Goal: Transaction & Acquisition: Purchase product/service

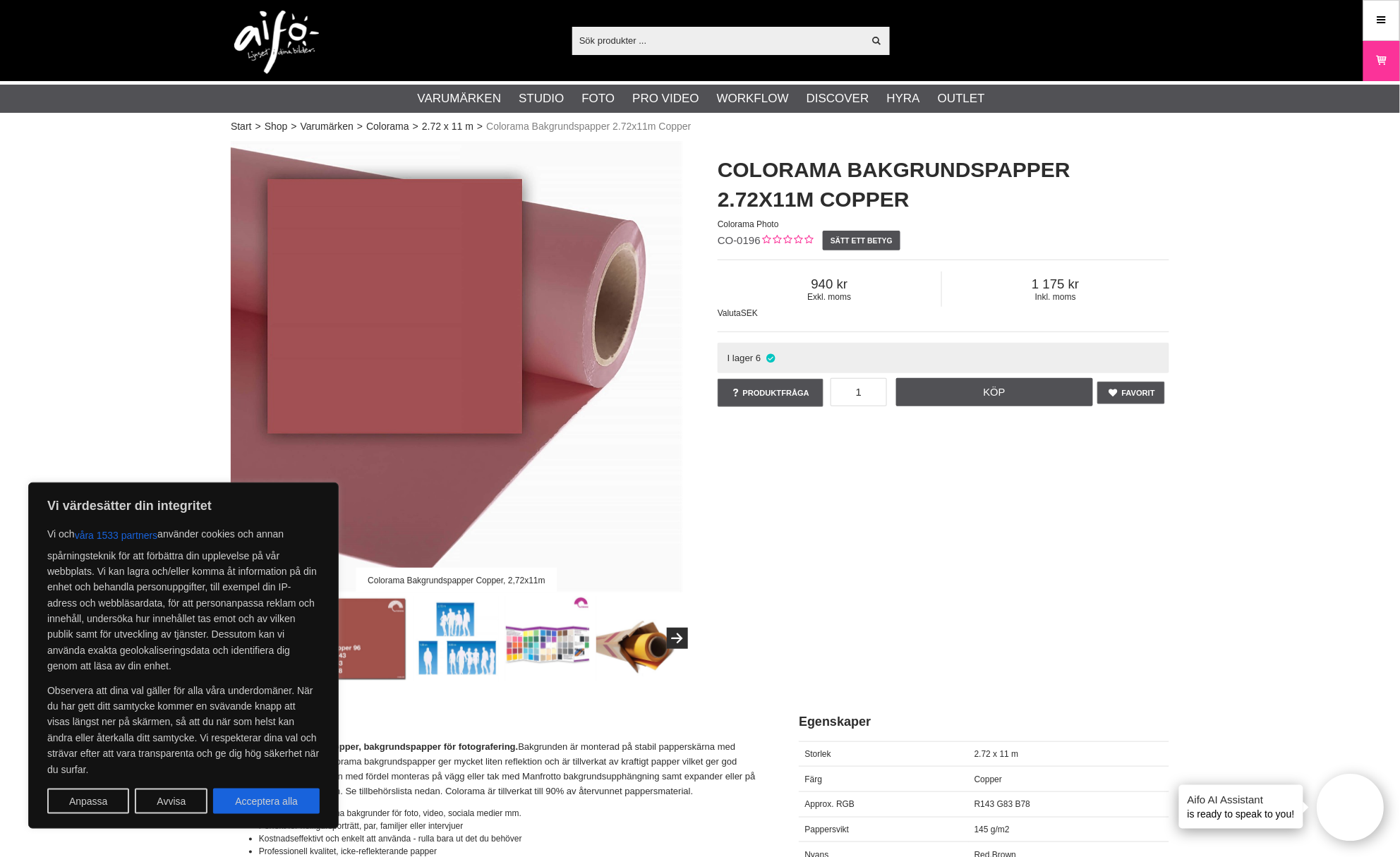
scroll to position [2, 0]
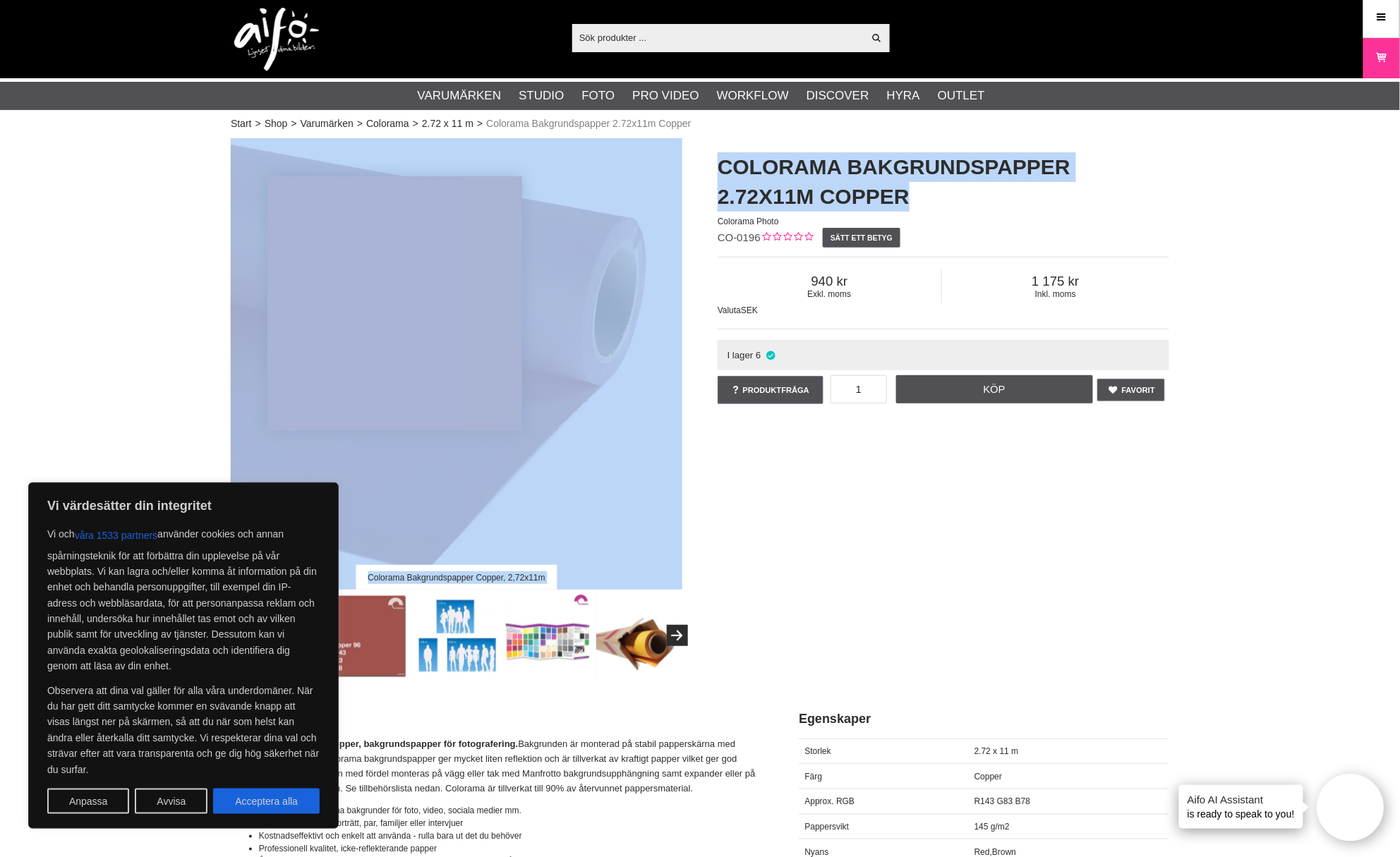
drag, startPoint x: 919, startPoint y: 199, endPoint x: 642, endPoint y: 160, distance: 279.7
click at [642, 160] on div "Colorama Bakgrundspapper Copper, 2,72x11m Colorama Bakgrundspapper 2.72x11m Cop…" at bounding box center [700, 408] width 973 height 540
copy div "Colorama Bakgrundspapper Copper, 2,72x11m Colorama Bakgrundspapper 2.72x11m Cop…"
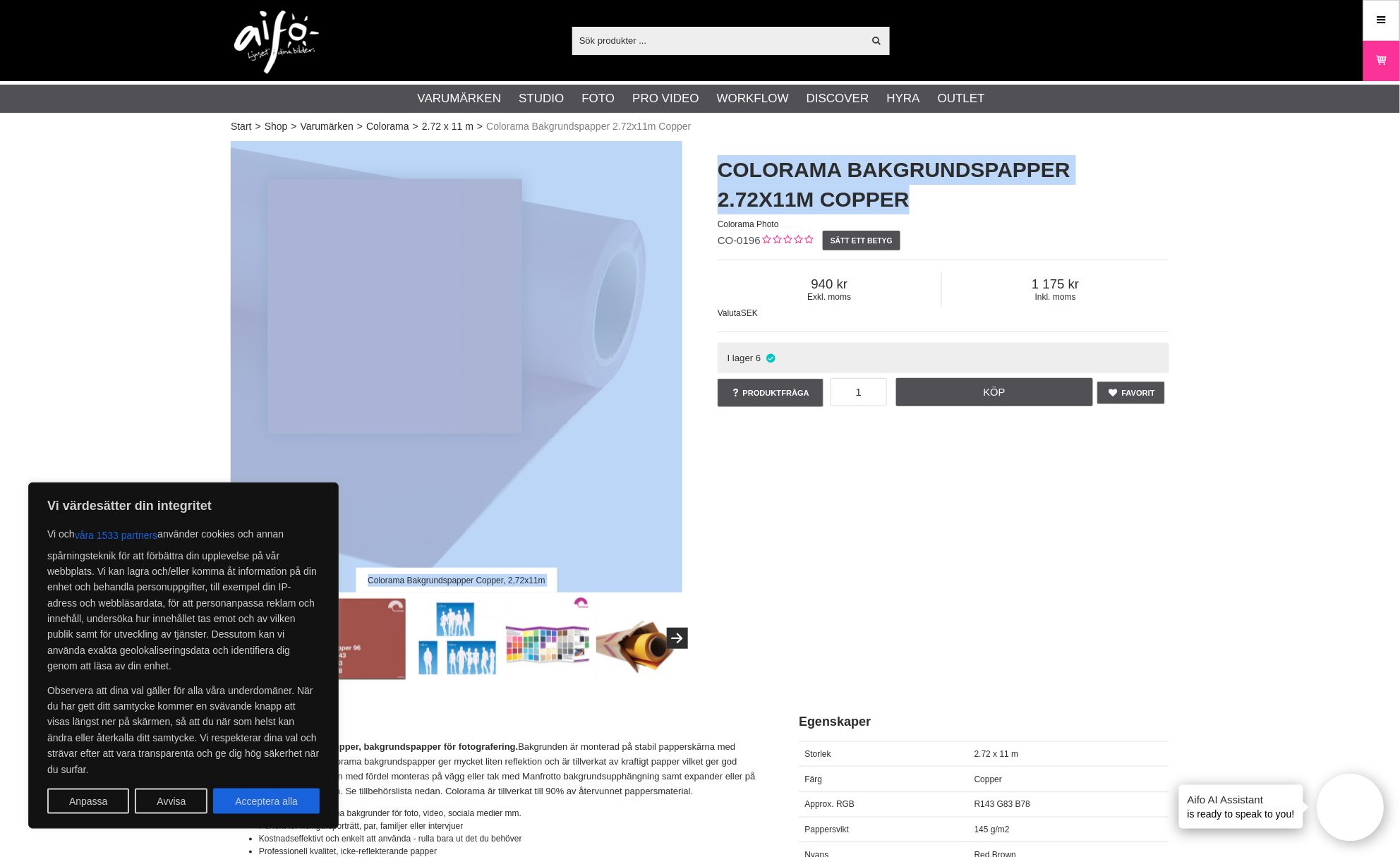
scroll to position [0, 0]
click at [845, 563] on div "Colorama Bakgrundspapper Copper, 2,72x11m Colorama Bakgrundspapper 2.72x11m Cop…" at bounding box center [700, 411] width 973 height 540
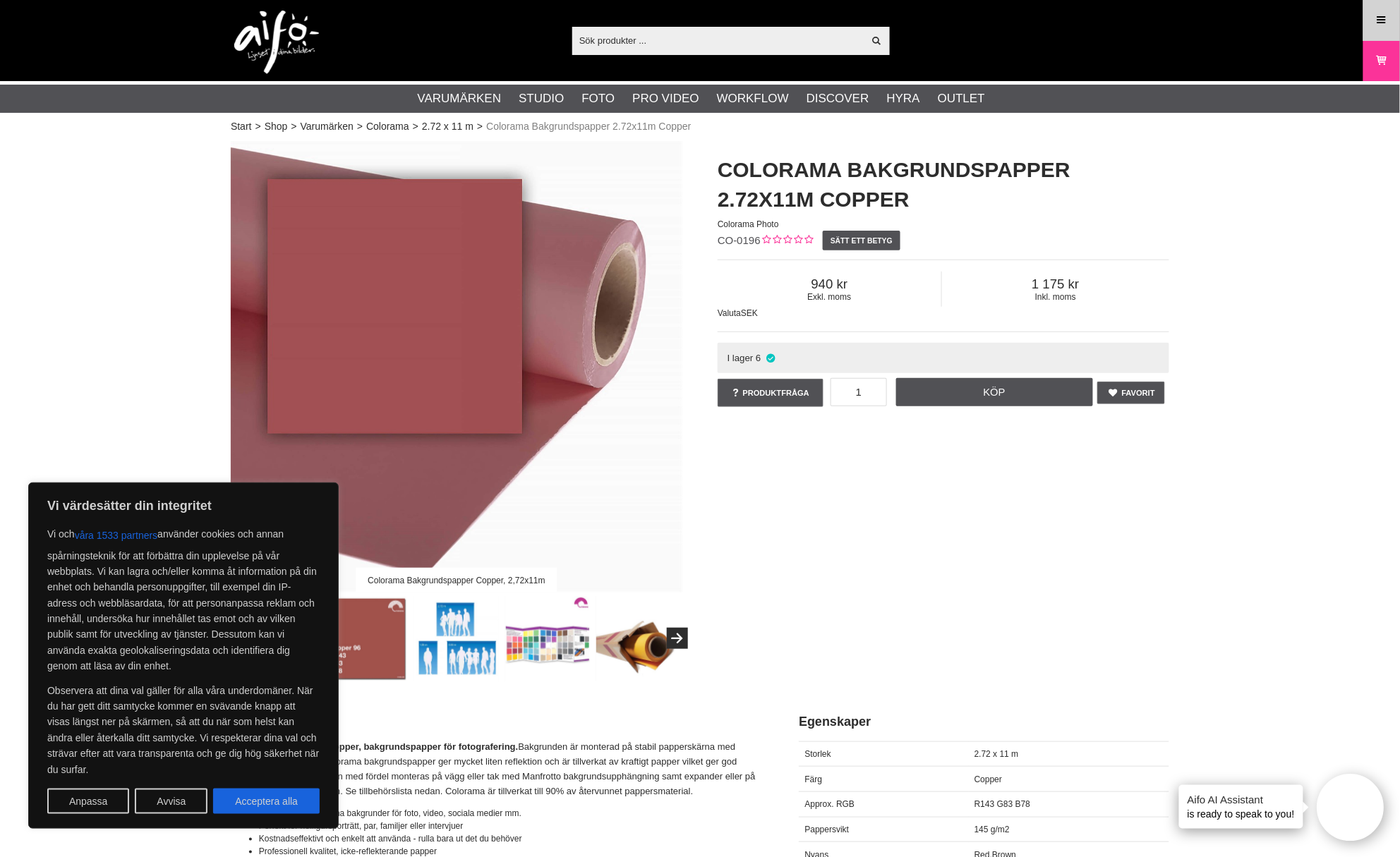
click at [1380, 25] on icon at bounding box center [1381, 20] width 13 height 16
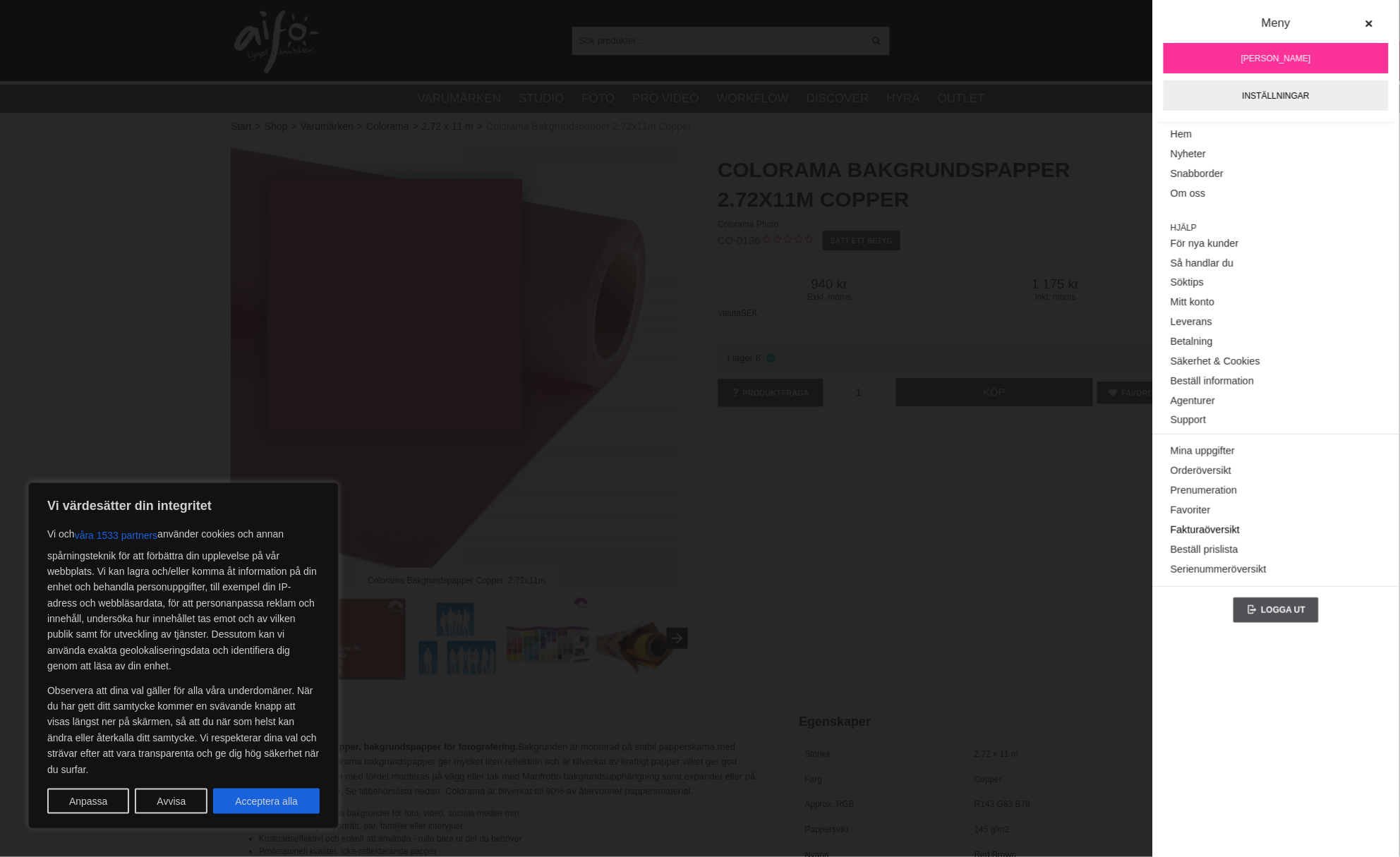
click at [1187, 524] on link "Fakturaöversikt" at bounding box center [1276, 530] width 211 height 20
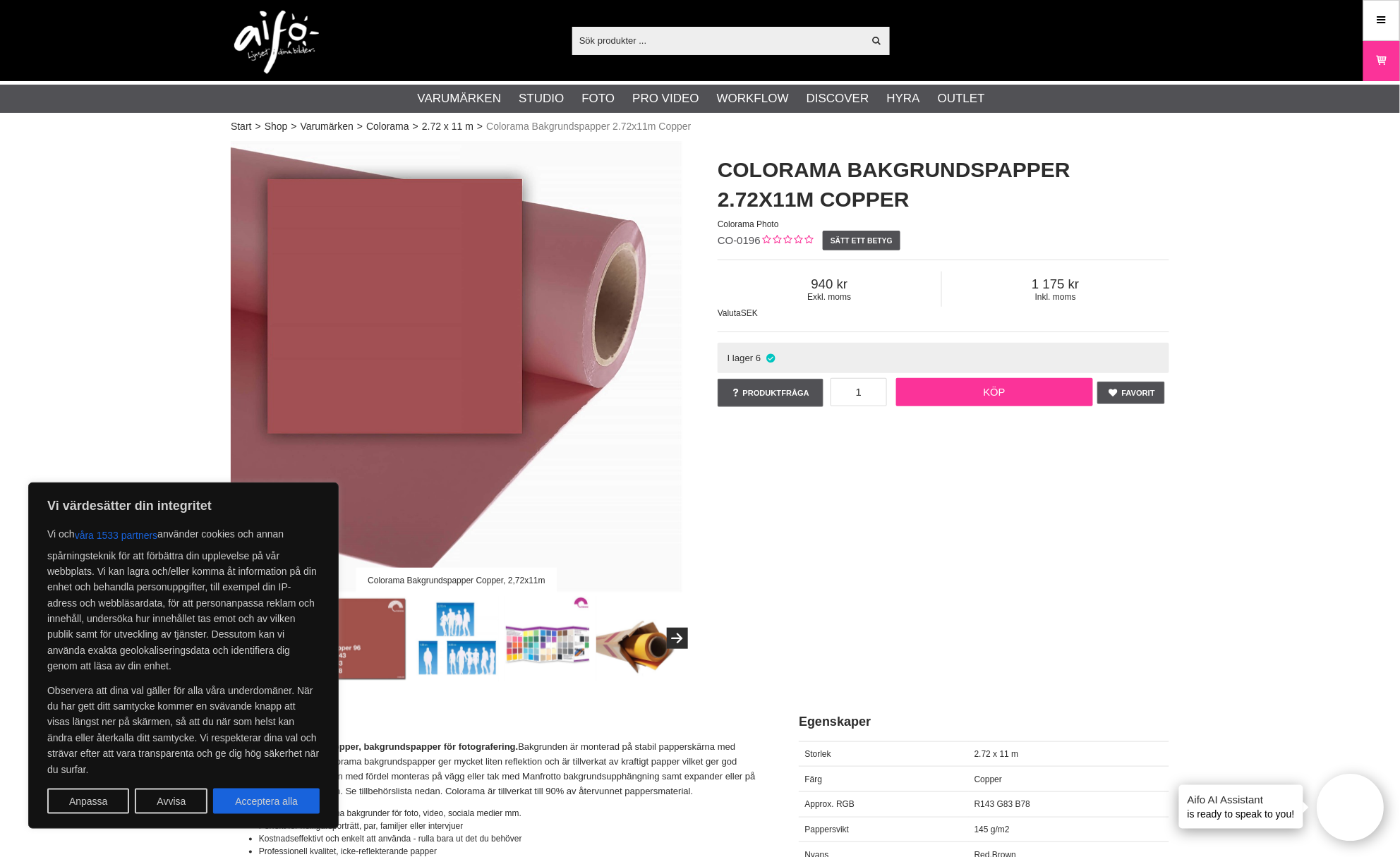
click at [998, 395] on link "Köp" at bounding box center [995, 392] width 198 height 29
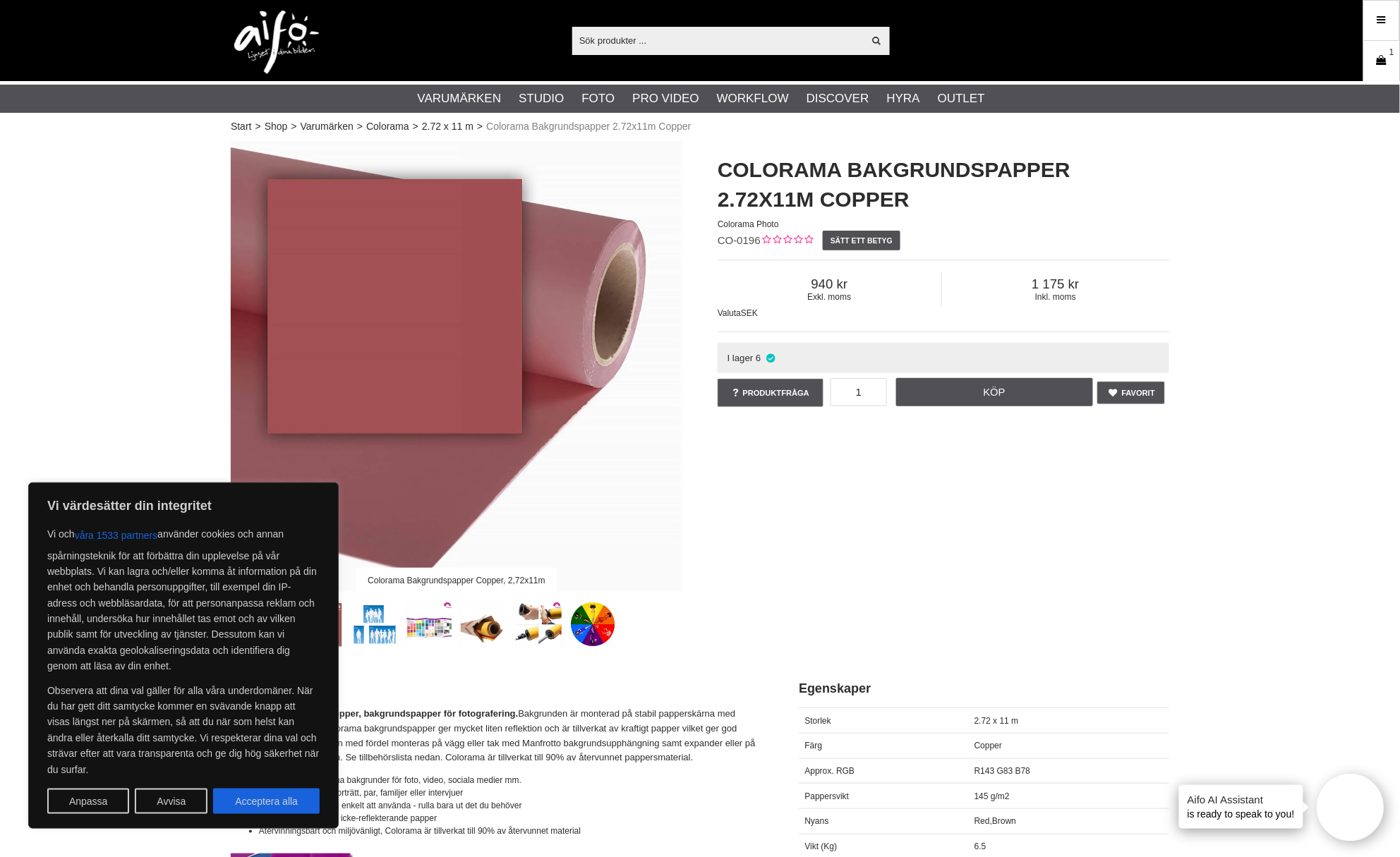
click at [1388, 58] on icon at bounding box center [1381, 60] width 14 height 16
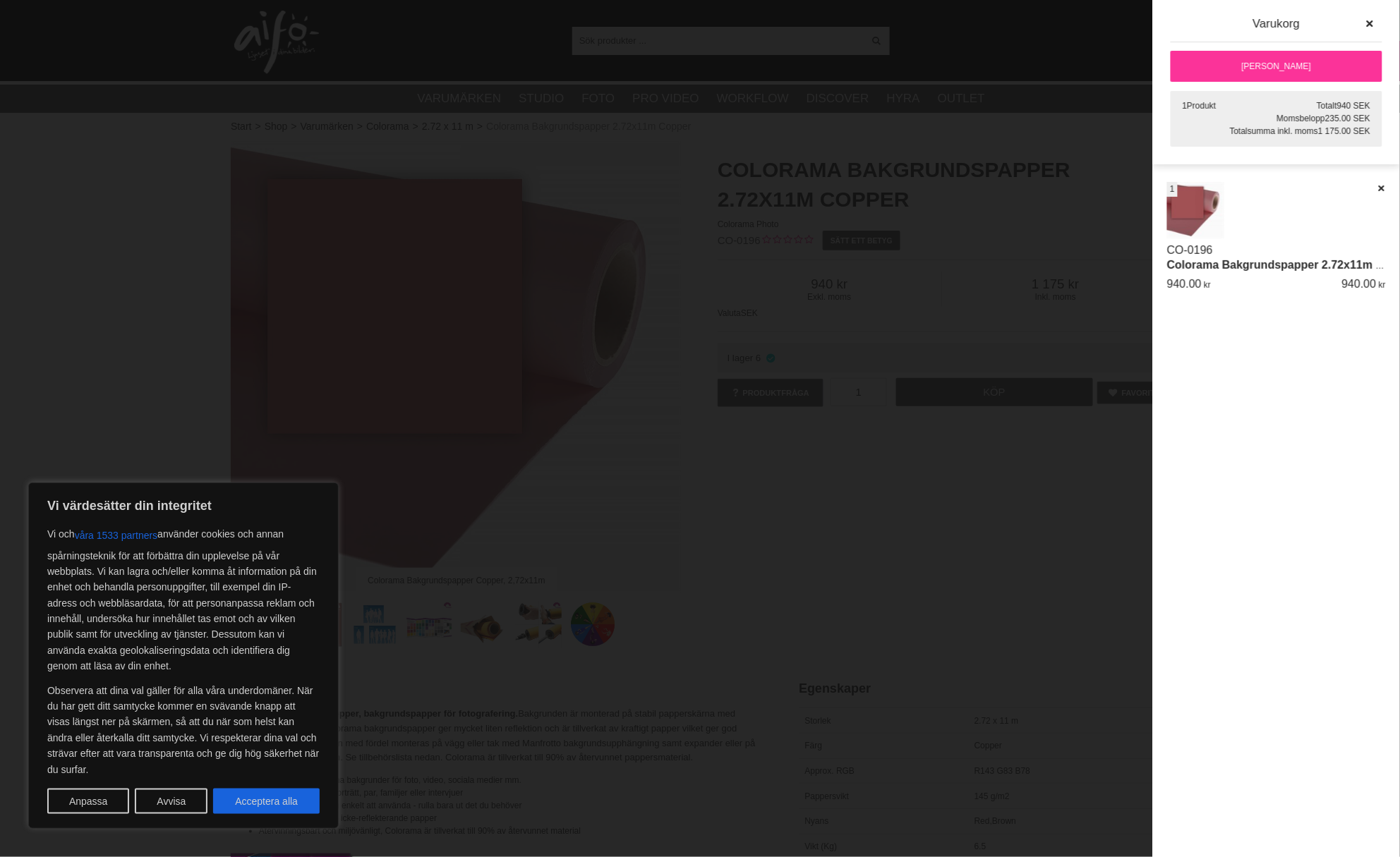
click at [1241, 66] on link "[PERSON_NAME]" at bounding box center [1276, 66] width 212 height 31
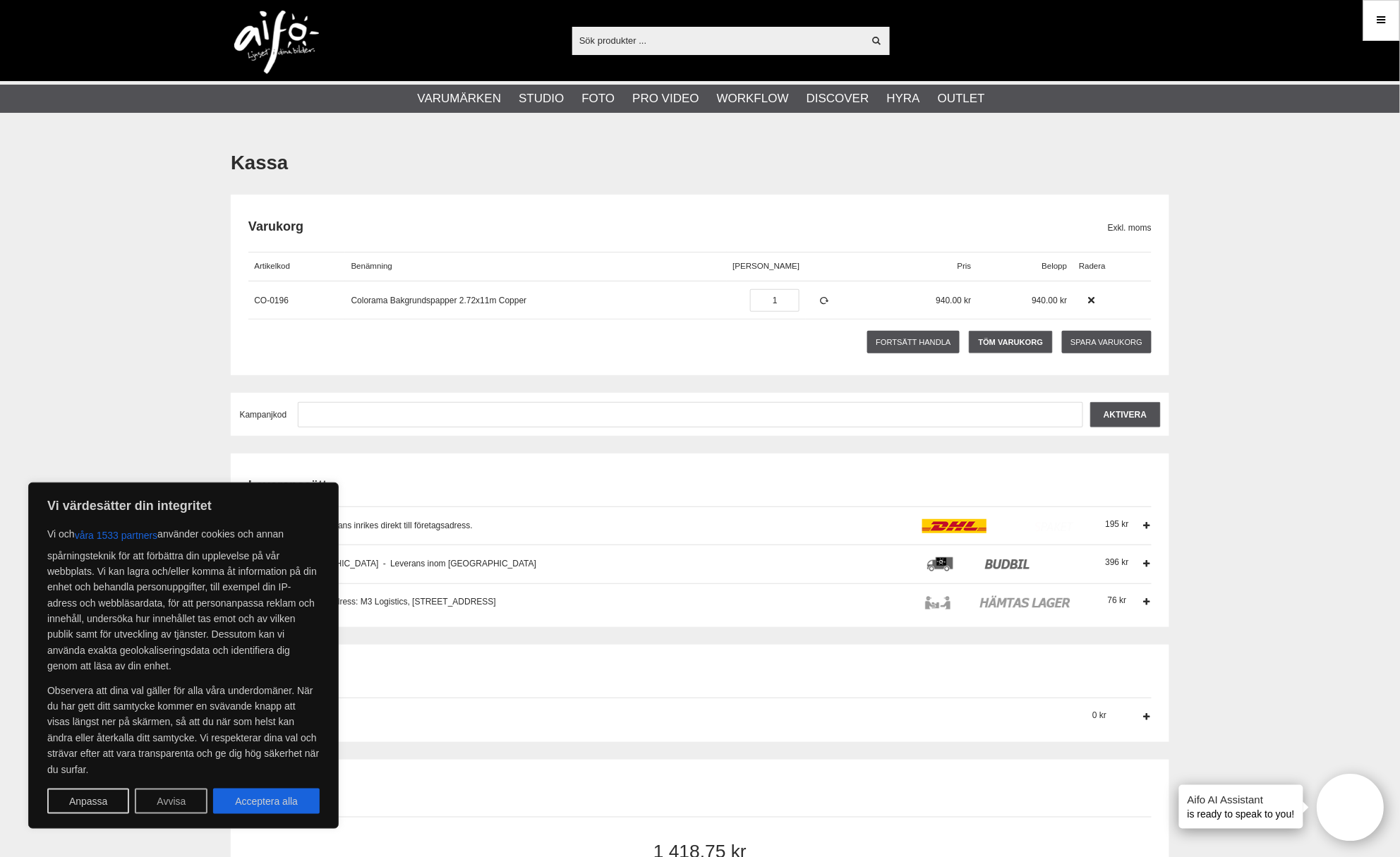
click at [170, 805] on button "Avvisa" at bounding box center [171, 801] width 73 height 25
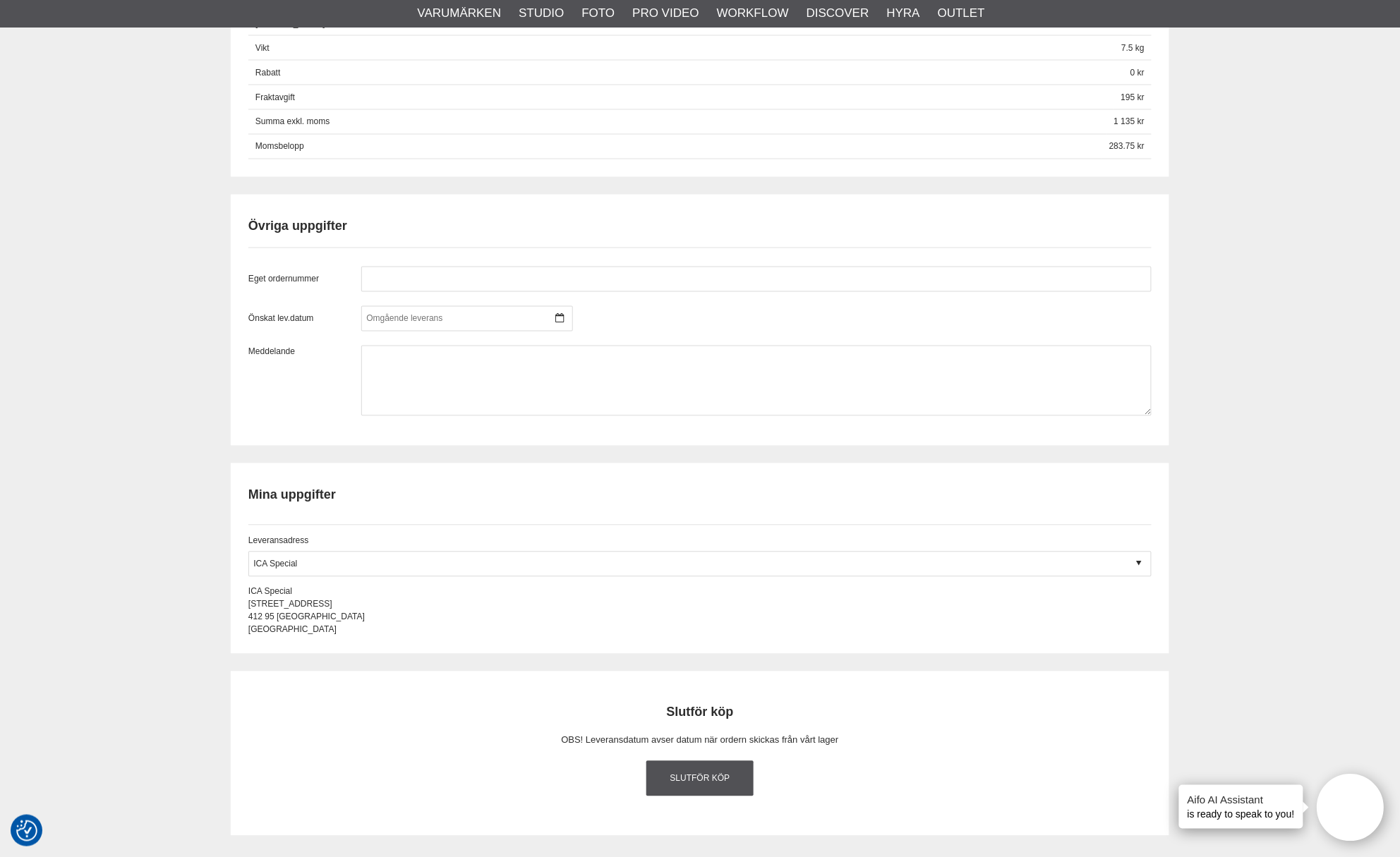
scroll to position [872, 0]
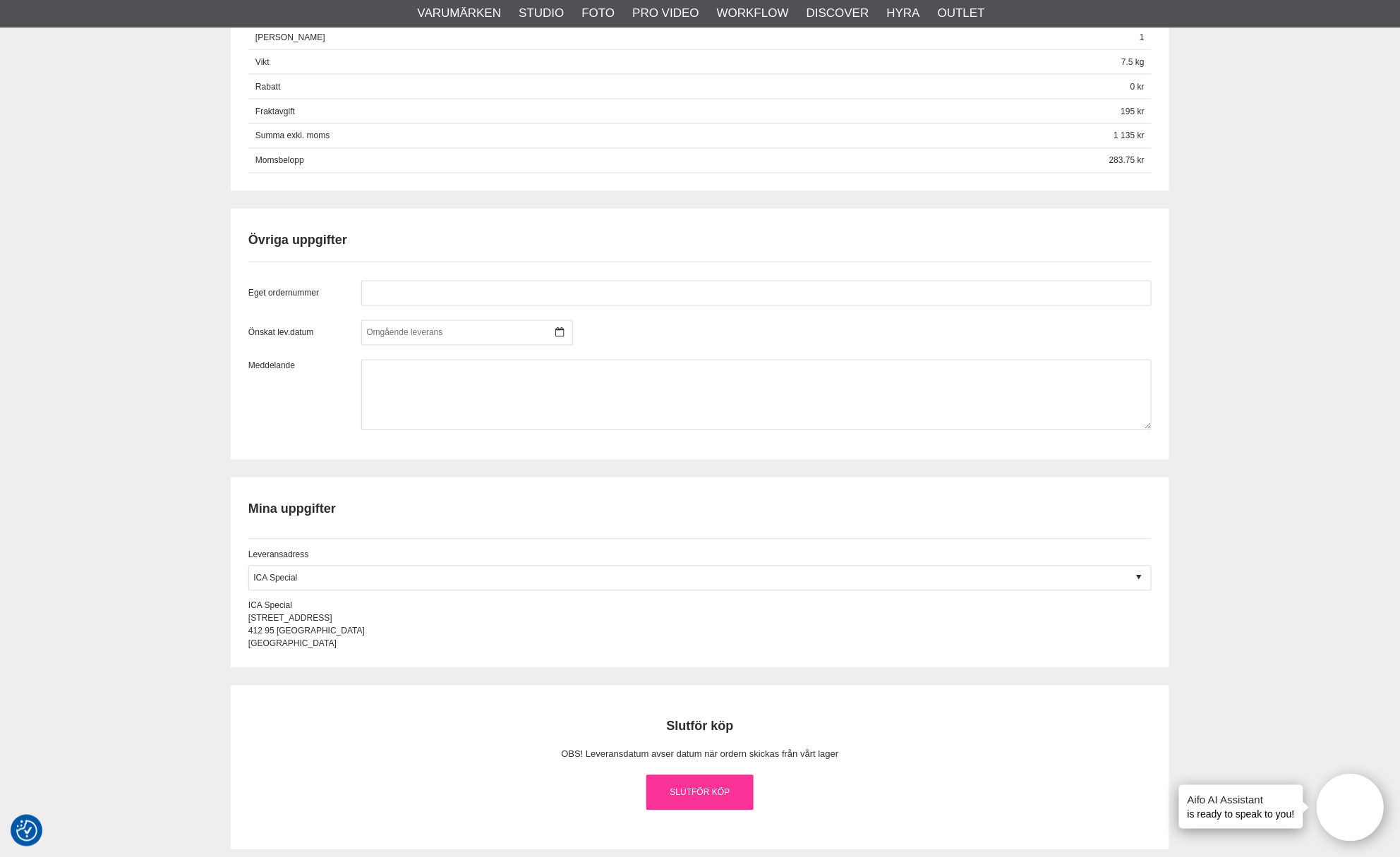
click at [709, 793] on link "Slutför köp" at bounding box center [700, 792] width 107 height 35
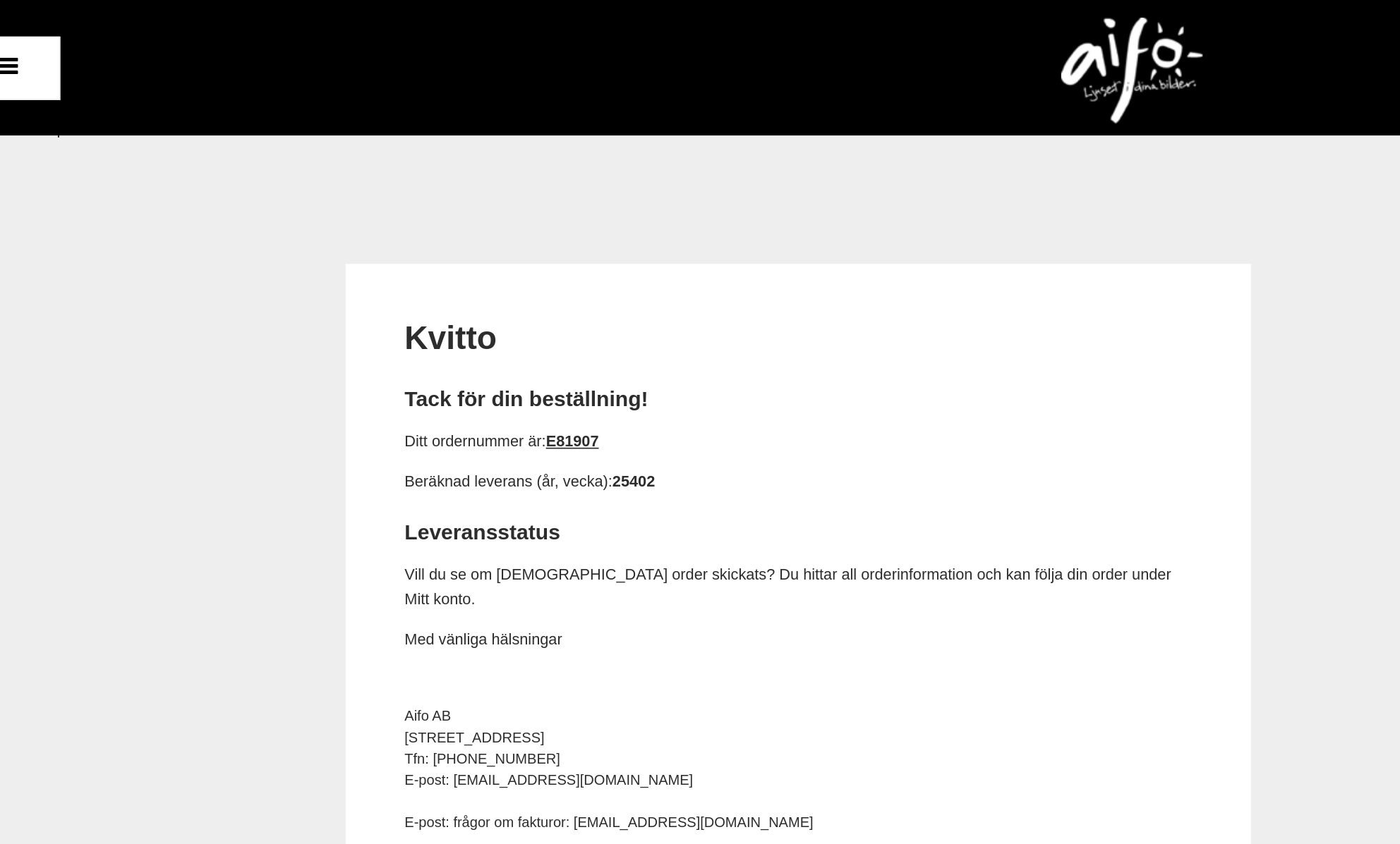
scroll to position [0, 16]
